Goal: Task Accomplishment & Management: Manage account settings

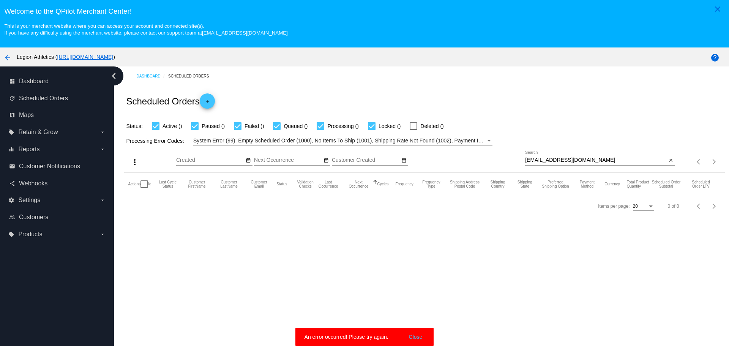
click at [419, 335] on button "Close" at bounding box center [416, 337] width 18 height 8
click at [525, 161] on input "[EMAIL_ADDRESS][DOMAIN_NAME]" at bounding box center [596, 160] width 142 height 6
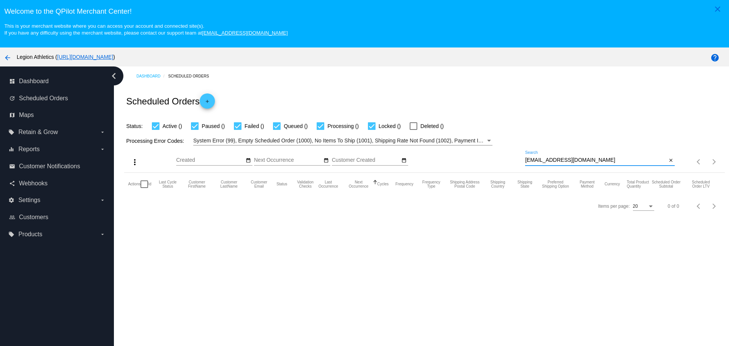
drag, startPoint x: 523, startPoint y: 161, endPoint x: 568, endPoint y: 162, distance: 44.8
click at [568, 162] on input "[EMAIL_ADDRESS][DOMAIN_NAME]" at bounding box center [596, 160] width 142 height 6
paste input "louzinlmakla@g"
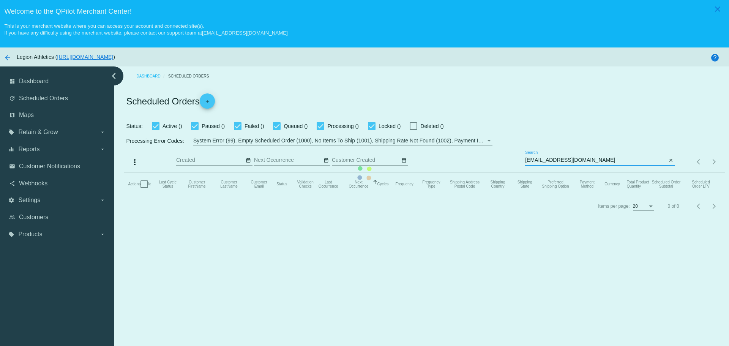
type input "[EMAIL_ADDRESS][DOMAIN_NAME]"
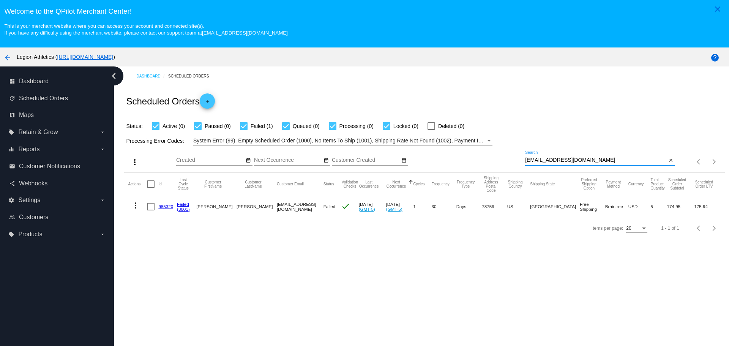
click at [136, 208] on mat-icon "more_vert" at bounding box center [135, 205] width 9 height 9
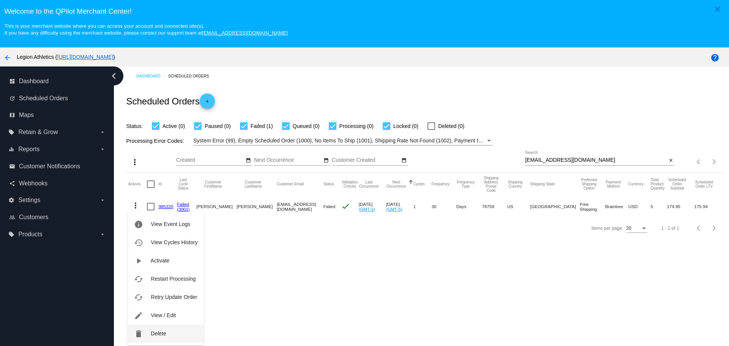
click at [182, 338] on button "delete Delete" at bounding box center [166, 333] width 76 height 18
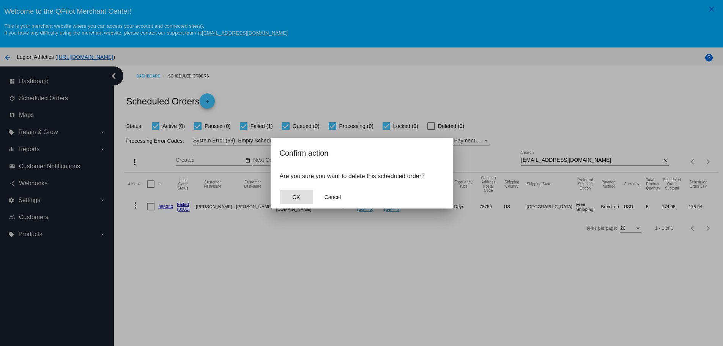
click at [292, 195] on button "OK" at bounding box center [296, 197] width 33 height 14
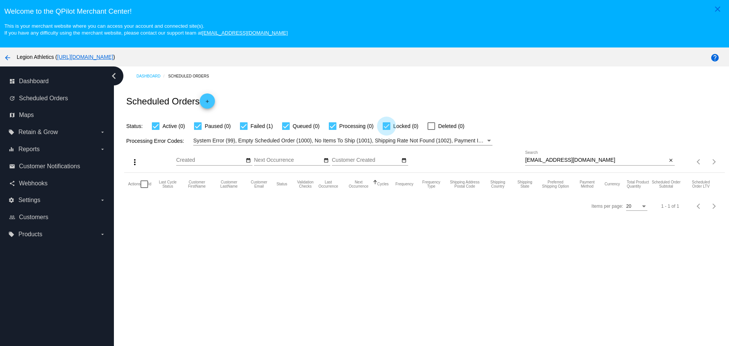
click at [387, 126] on div at bounding box center [387, 126] width 8 height 8
click at [387, 130] on input "Locked (0)" at bounding box center [386, 130] width 0 height 0
checkbox input "false"
click at [525, 162] on input "[EMAIL_ADDRESS][DOMAIN_NAME]" at bounding box center [596, 160] width 142 height 6
drag, startPoint x: 524, startPoint y: 162, endPoint x: 575, endPoint y: 160, distance: 50.6
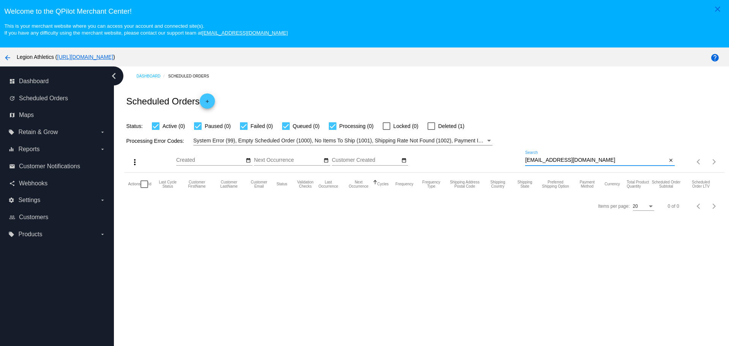
click at [575, 160] on input "[EMAIL_ADDRESS][DOMAIN_NAME]" at bounding box center [596, 160] width 142 height 6
paste input "crystalb4@hot"
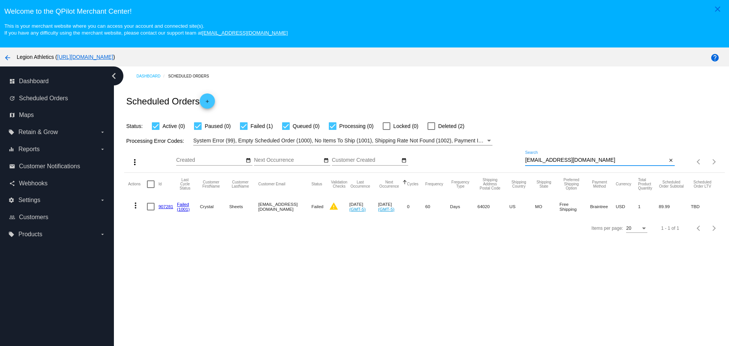
type input "[EMAIL_ADDRESS][DOMAIN_NAME]"
click at [162, 205] on link "907281" at bounding box center [165, 206] width 15 height 5
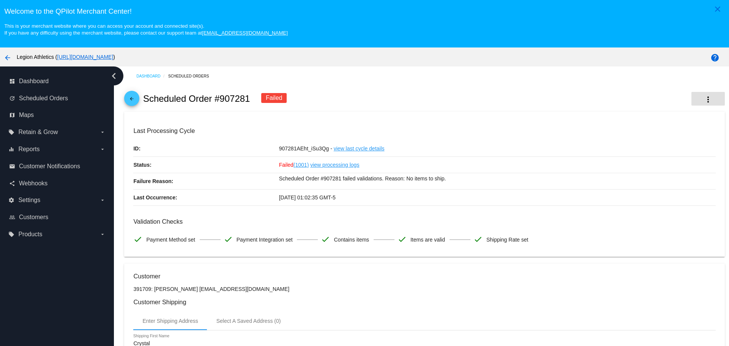
click at [704, 101] on mat-icon "more_vert" at bounding box center [708, 99] width 9 height 9
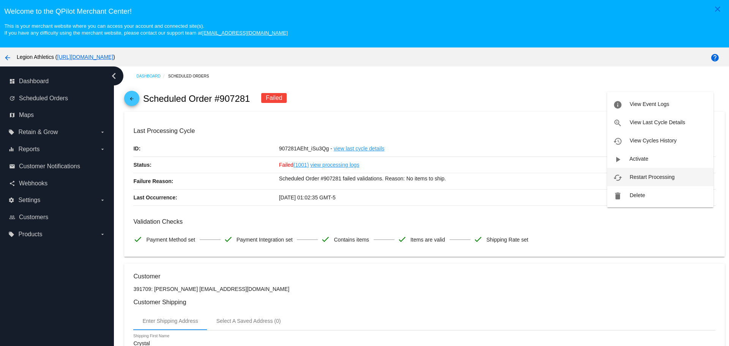
click at [632, 179] on span "Restart Processing" at bounding box center [652, 177] width 45 height 6
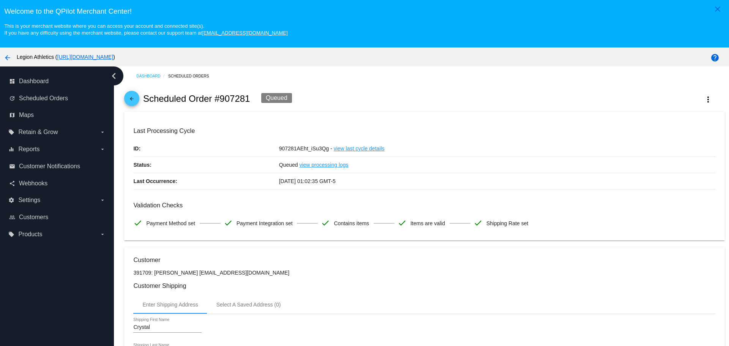
click at [131, 96] on mat-icon "arrow_back" at bounding box center [131, 100] width 9 height 9
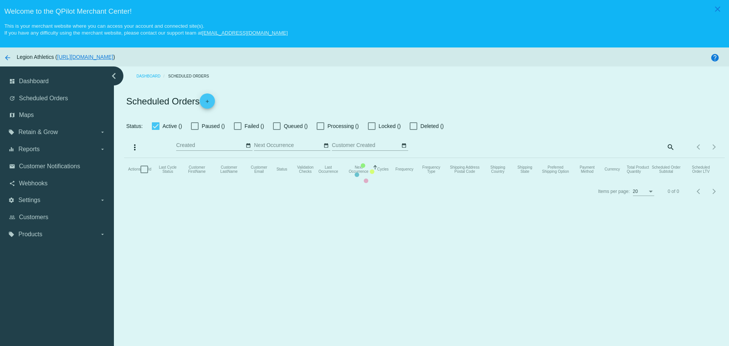
checkbox input "true"
